Goal: Navigation & Orientation: Find specific page/section

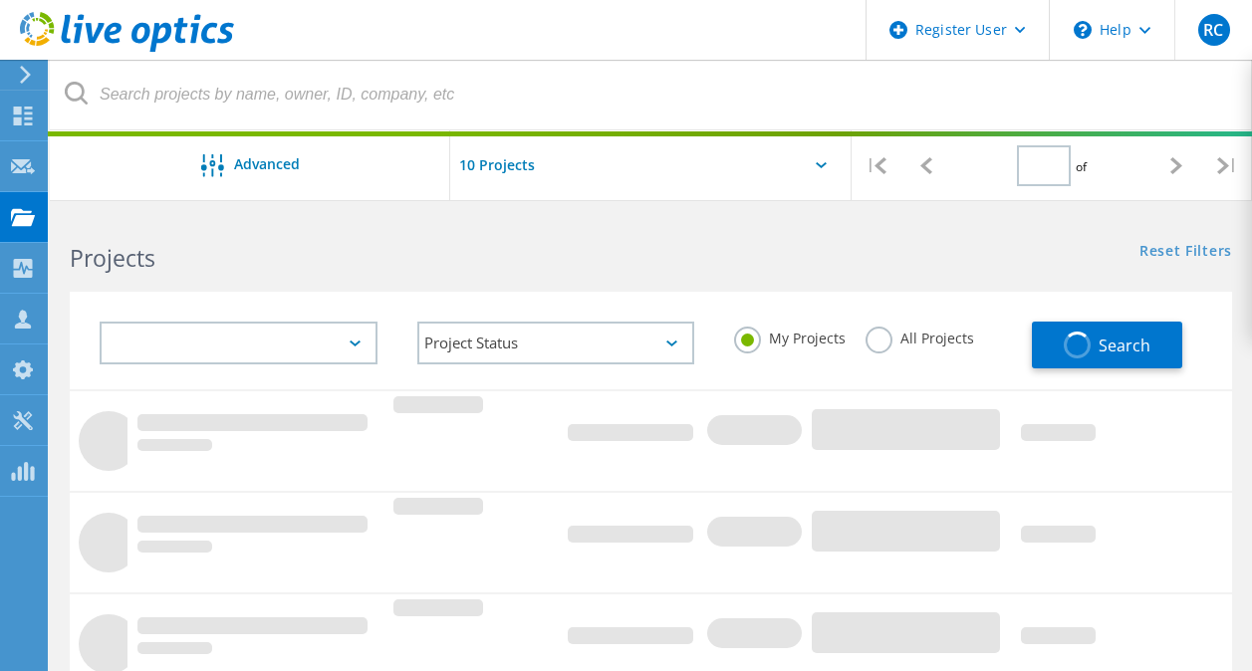
type input "1"
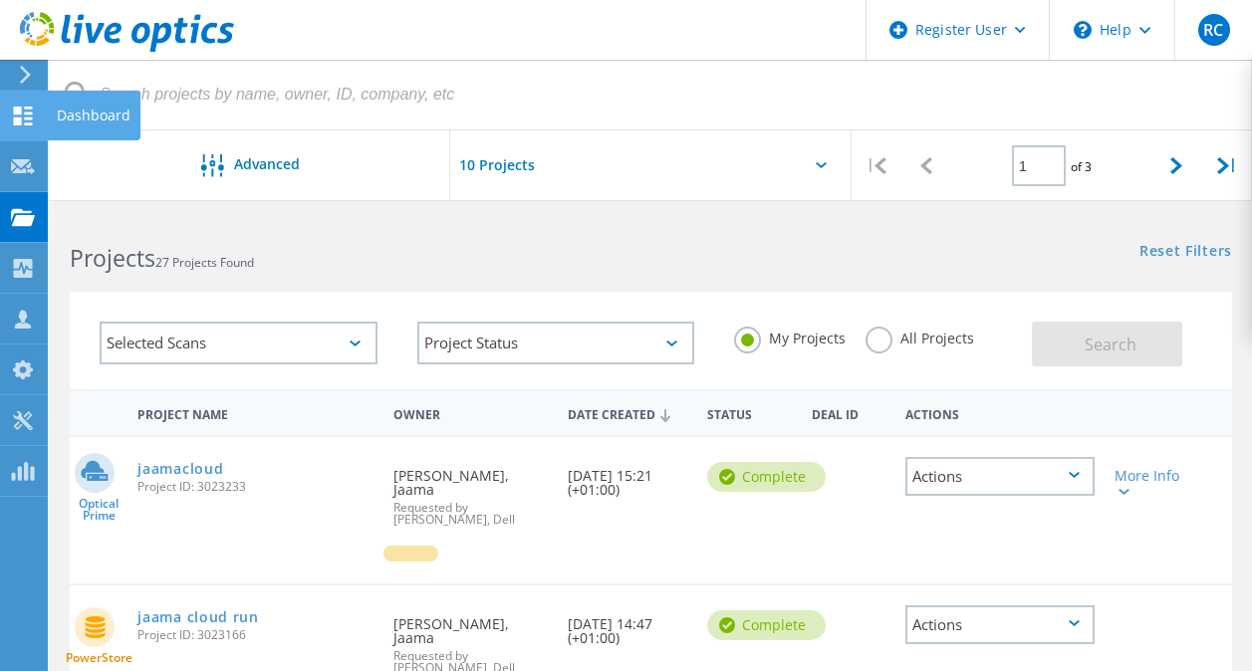
click at [11, 115] on icon at bounding box center [23, 116] width 24 height 19
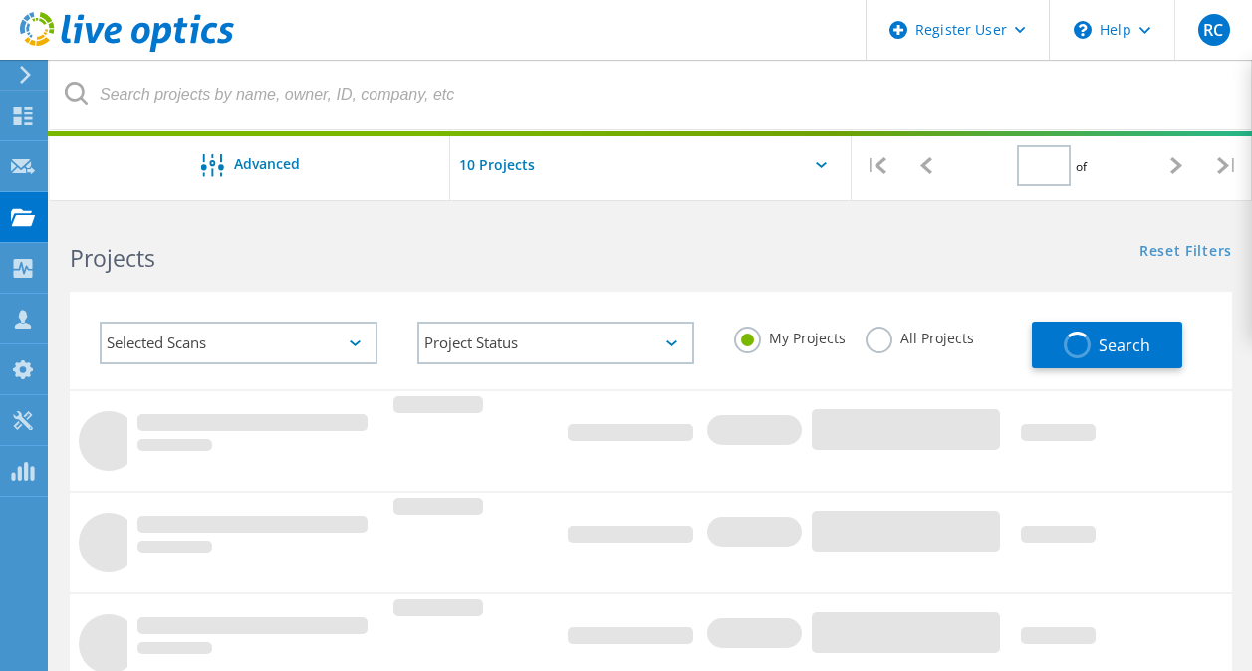
type input "1"
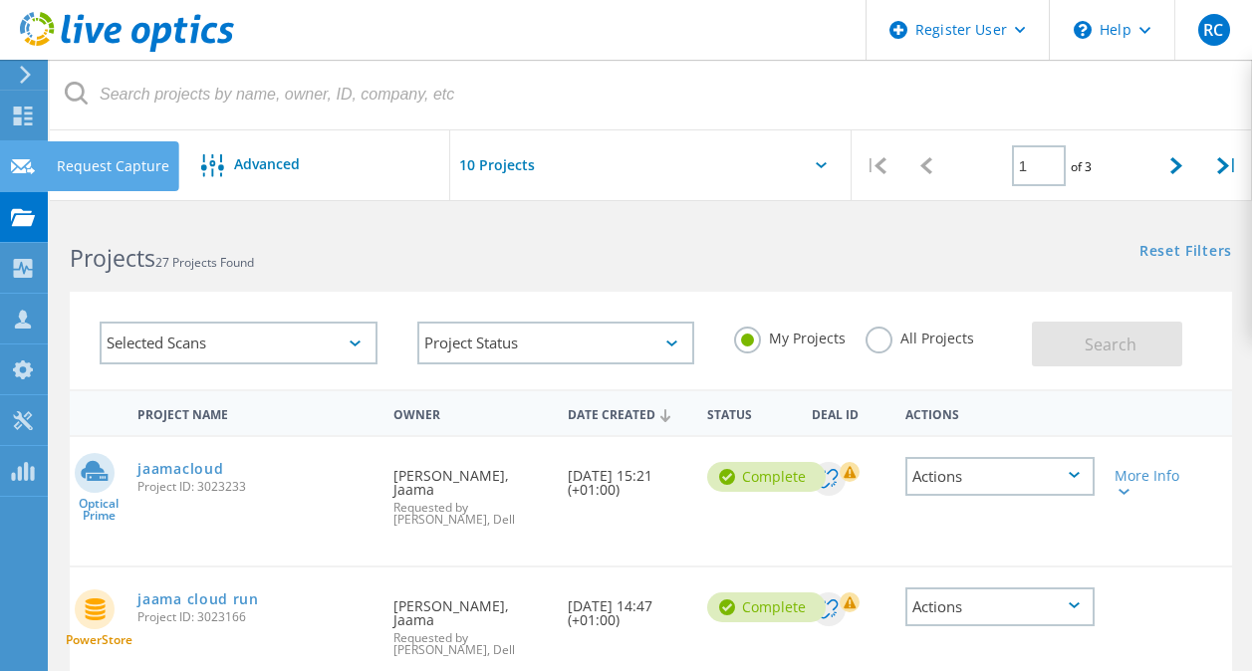
click at [16, 163] on icon at bounding box center [23, 166] width 24 height 19
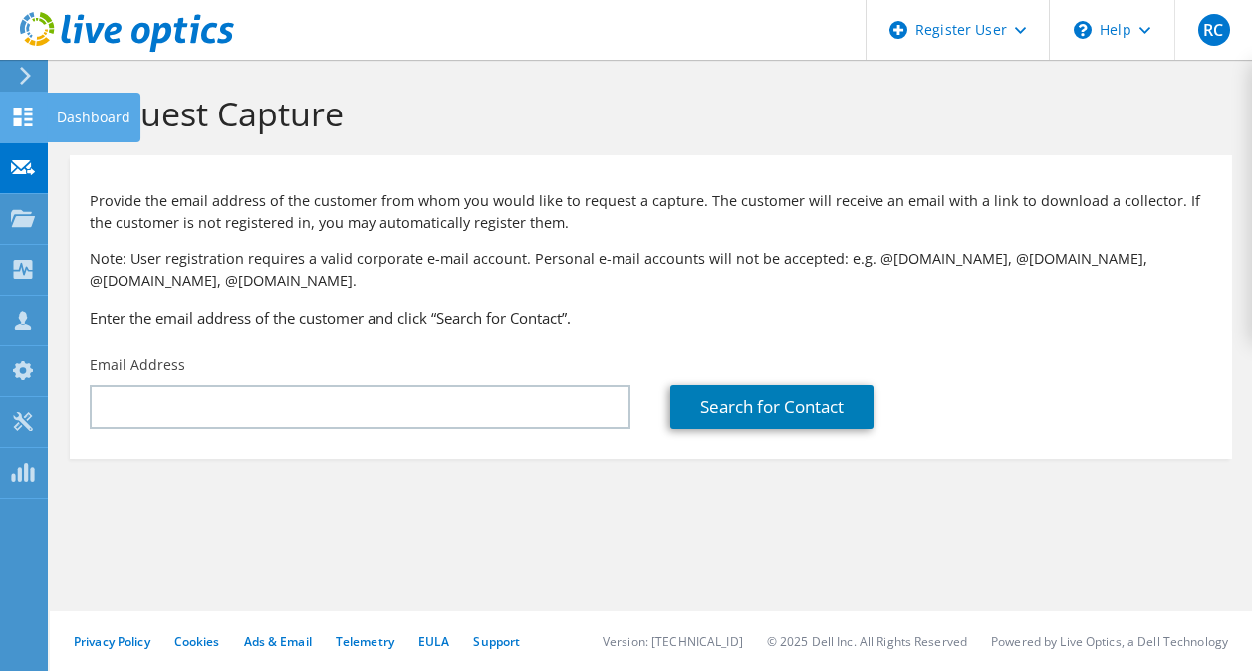
click at [20, 113] on use at bounding box center [23, 117] width 19 height 19
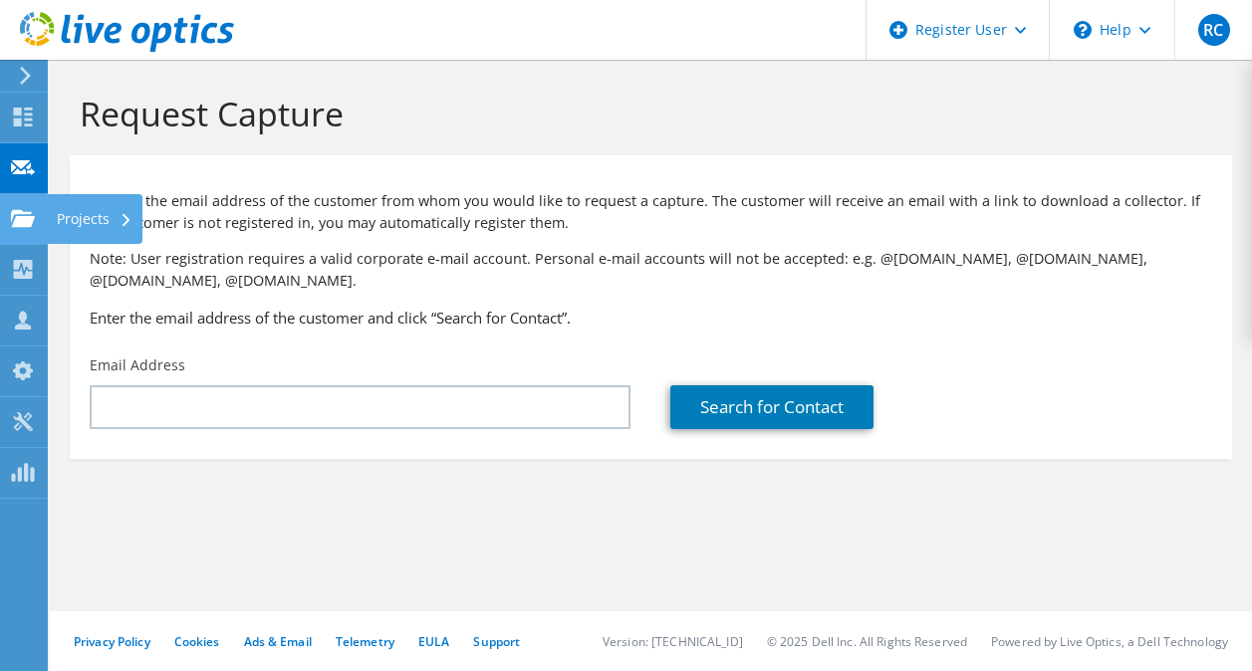
click at [27, 222] on use at bounding box center [23, 217] width 24 height 17
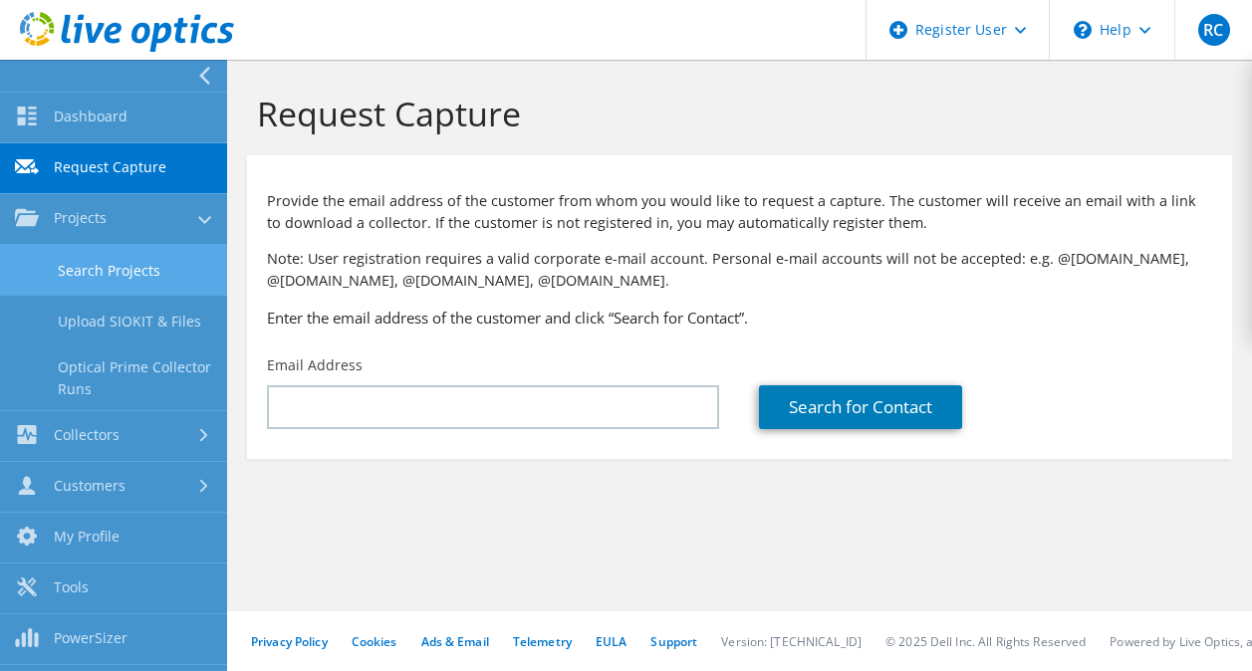
click at [88, 285] on link "Search Projects" at bounding box center [113, 270] width 227 height 51
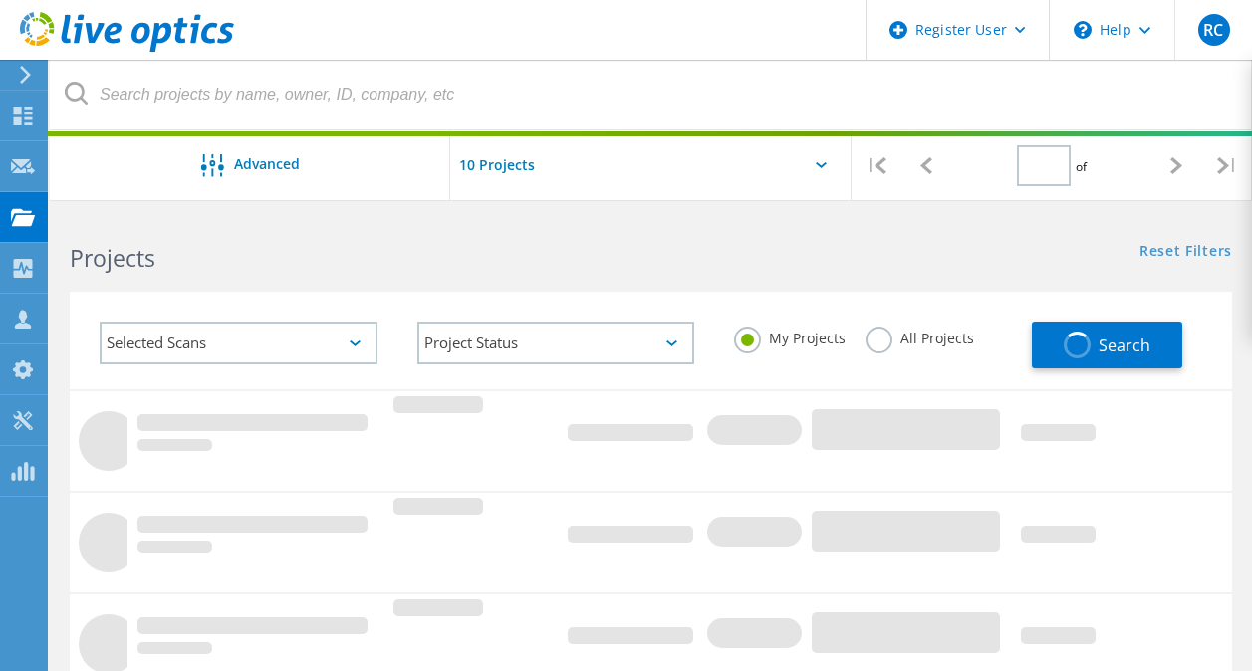
type input "1"
